Goal: Navigation & Orientation: Find specific page/section

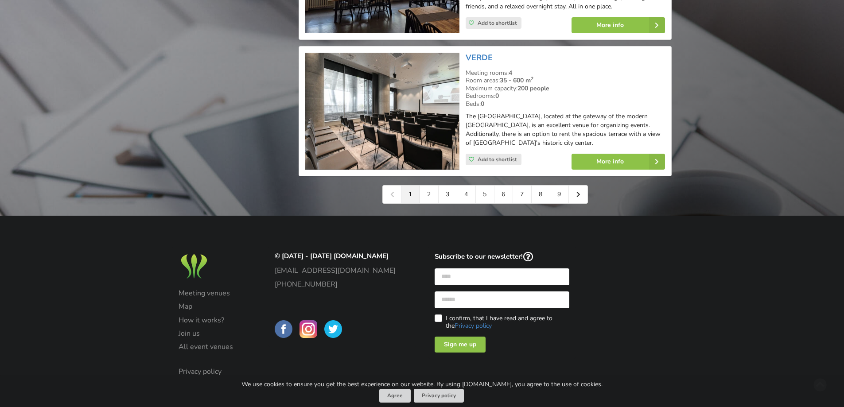
scroll to position [2056, 0]
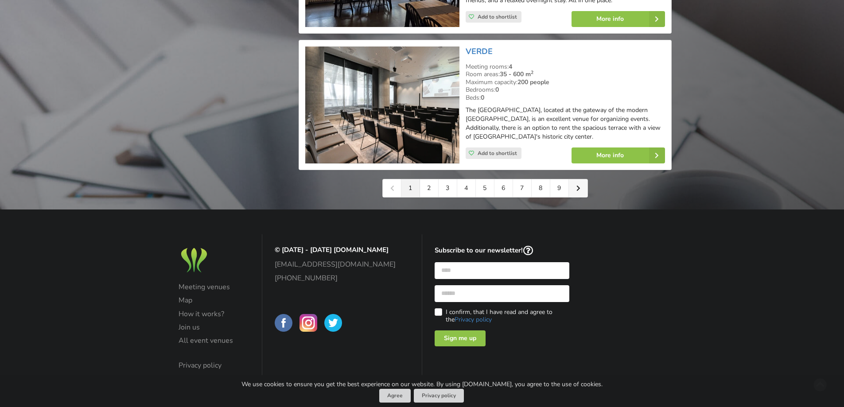
click at [577, 185] on icon at bounding box center [579, 188] width 4 height 6
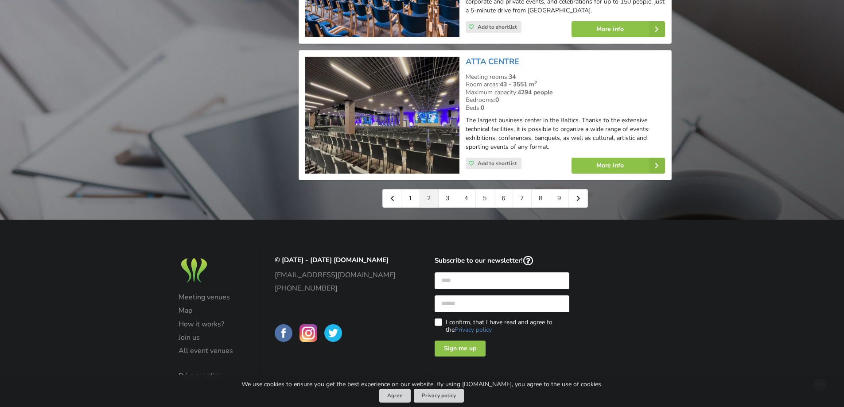
scroll to position [2077, 0]
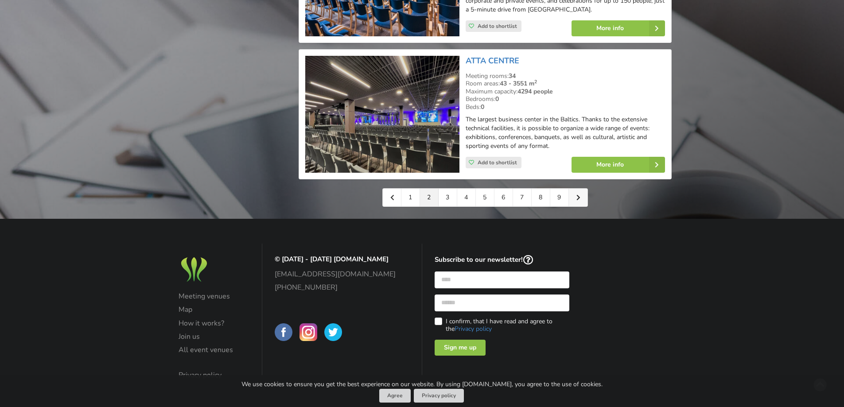
click at [578, 195] on icon at bounding box center [579, 198] width 4 height 6
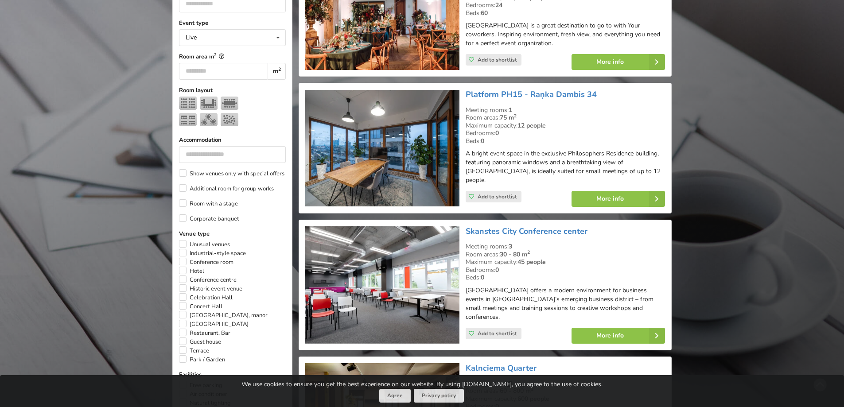
scroll to position [310, 0]
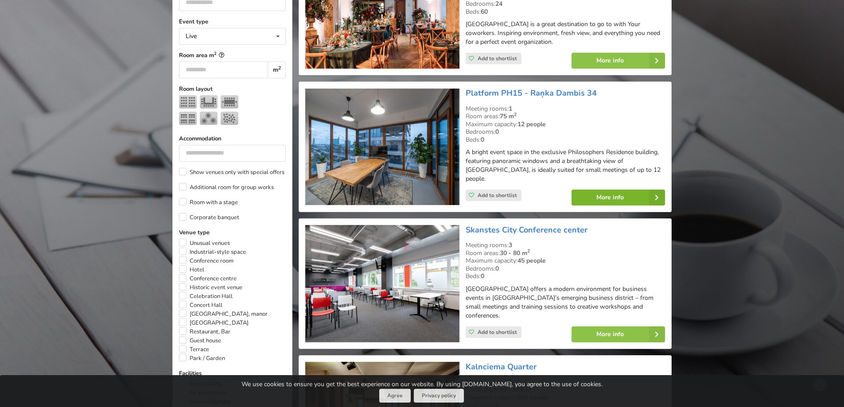
click at [610, 190] on link "More info" at bounding box center [619, 198] width 94 height 16
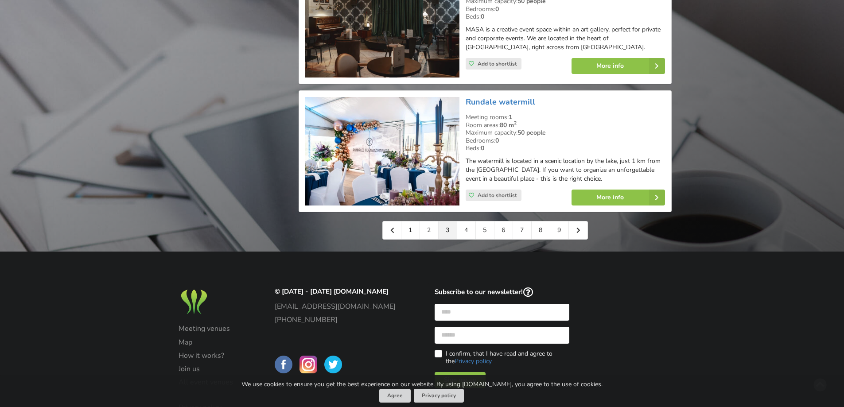
scroll to position [1994, 0]
